Goal: Task Accomplishment & Management: Manage account settings

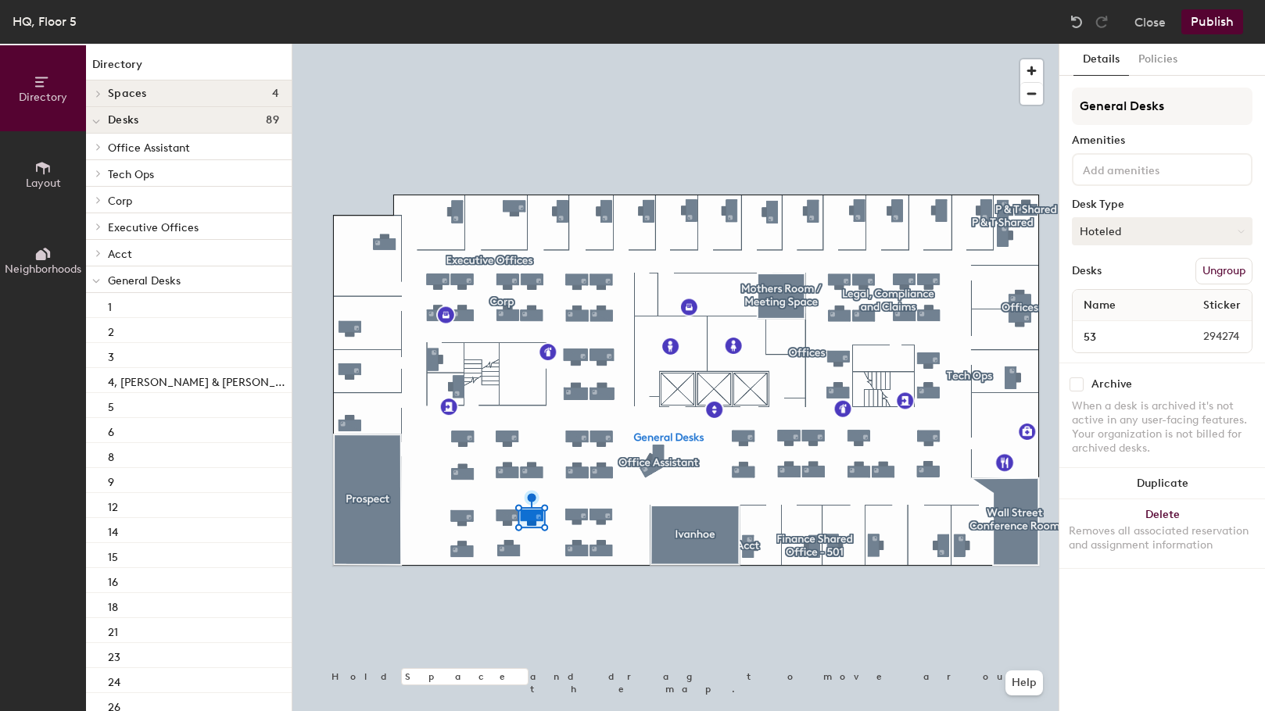
click at [1184, 233] on button "Hoteled" at bounding box center [1162, 231] width 181 height 28
click at [1135, 277] on div "Assigned" at bounding box center [1150, 279] width 156 height 23
click at [1212, 19] on button "Publish" at bounding box center [1212, 21] width 62 height 25
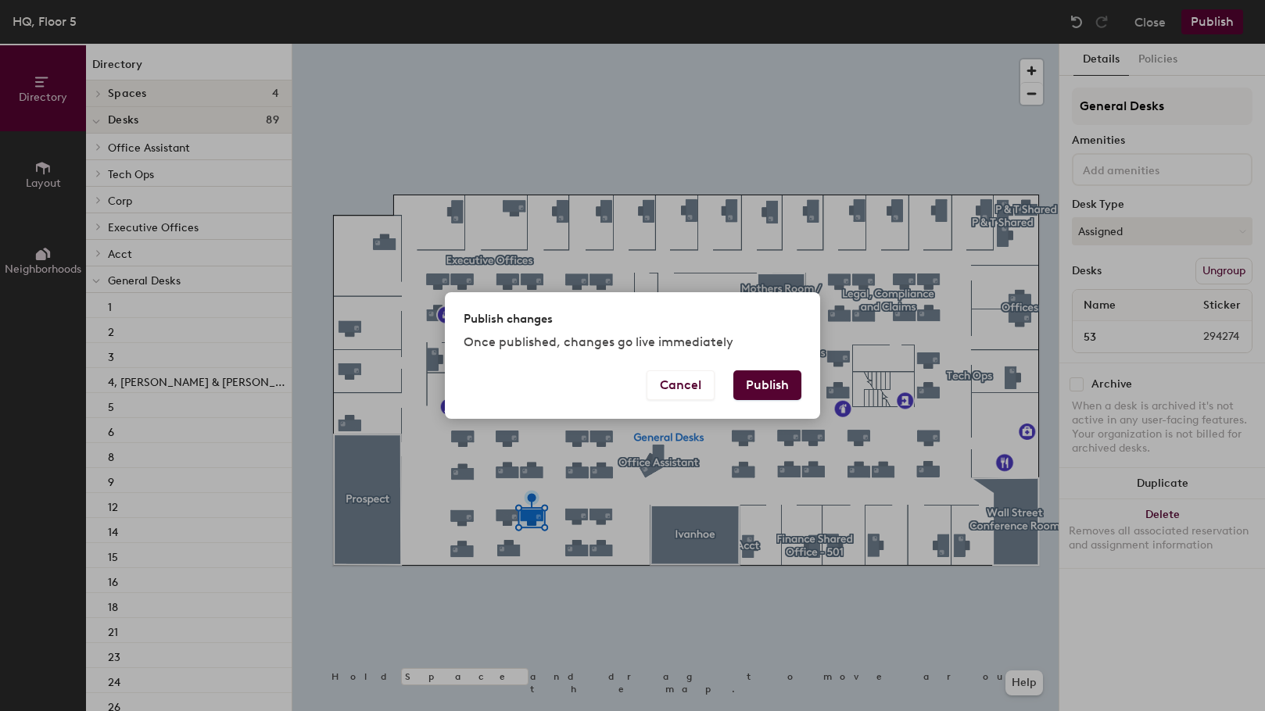
click at [776, 384] on button "Publish" at bounding box center [767, 385] width 68 height 30
